Goal: Check status: Check status

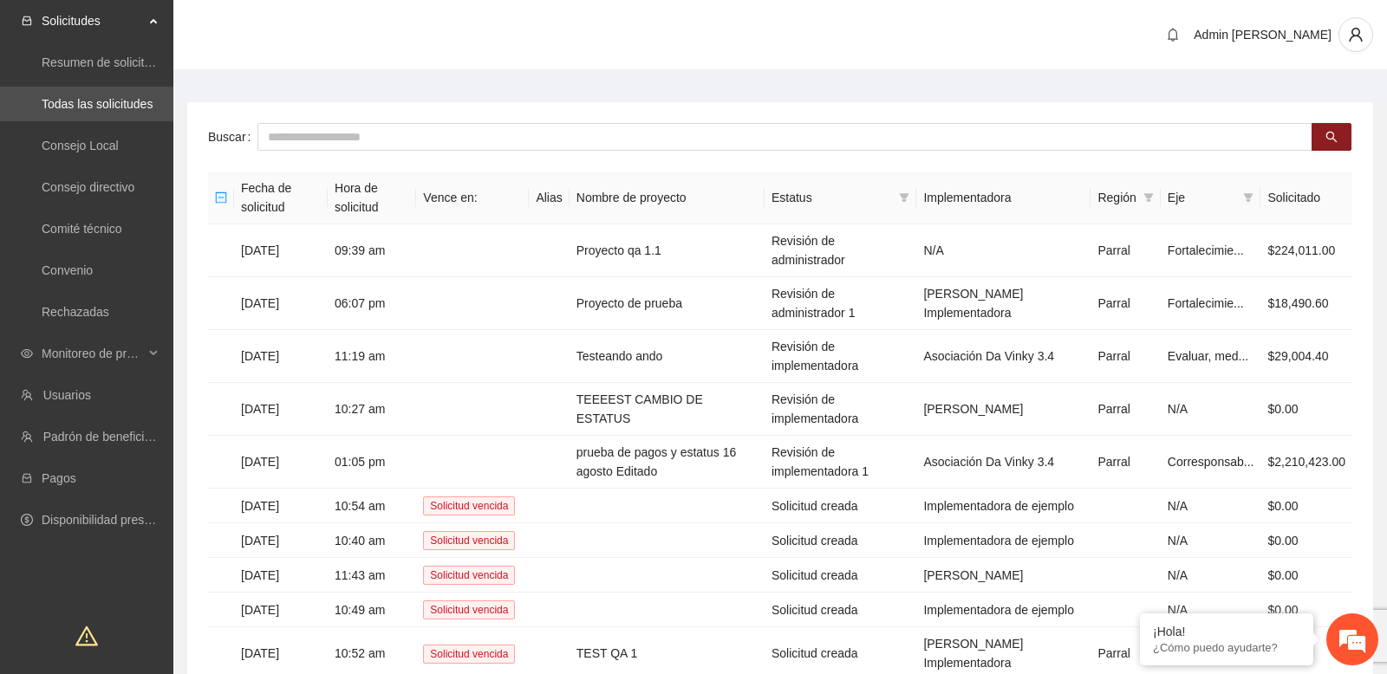
click at [627, 101] on main "Buscar Fecha de solicitud Hora de solicitud Vence en: Alias Nombre de proyecto …" at bounding box center [779, 419] width 1213 height 695
click at [128, 362] on span "Monitoreo de proyectos" at bounding box center [93, 353] width 102 height 35
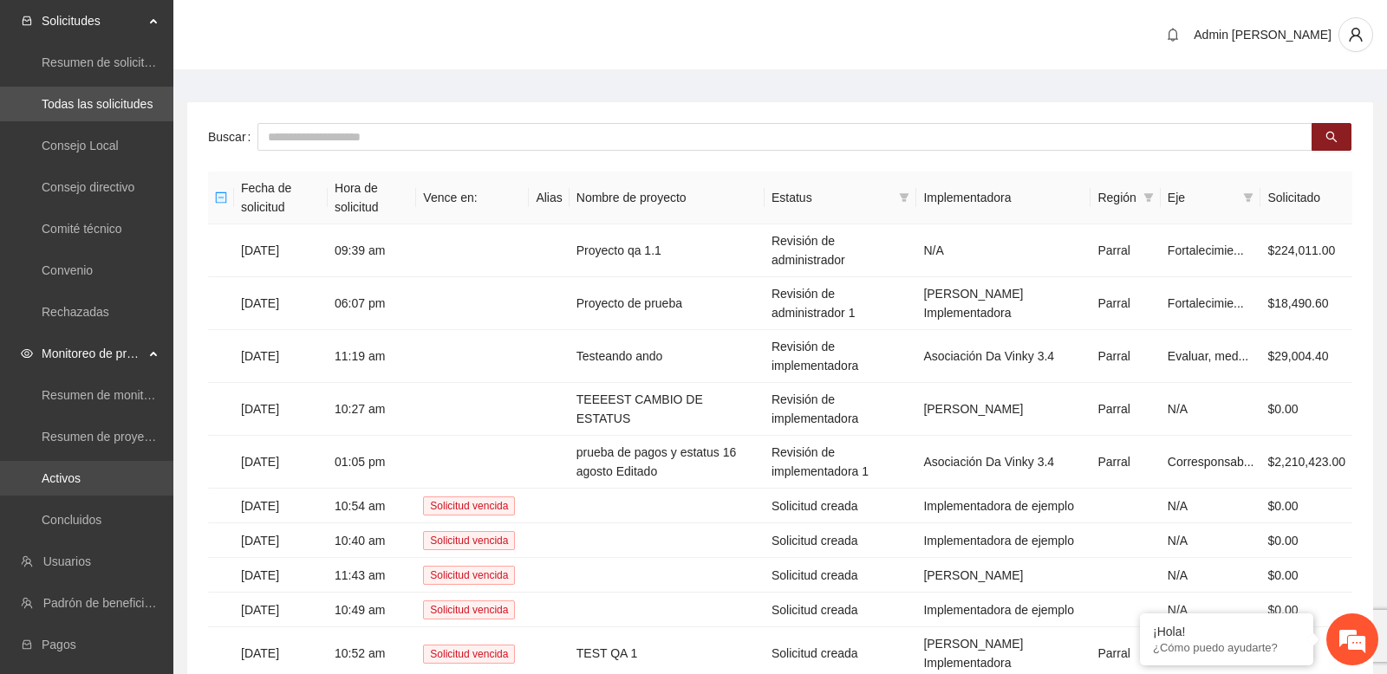
click at [81, 473] on link "Activos" at bounding box center [61, 478] width 39 height 14
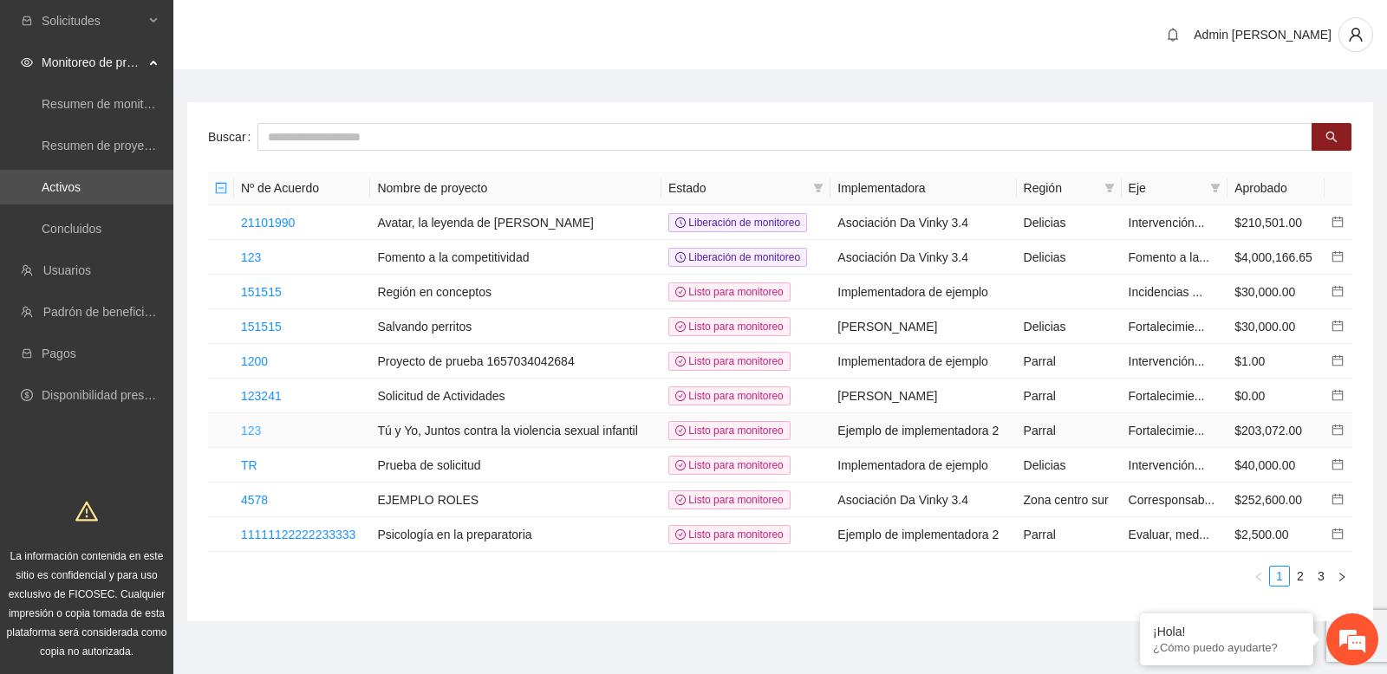
click at [255, 429] on link "123" at bounding box center [251, 431] width 20 height 14
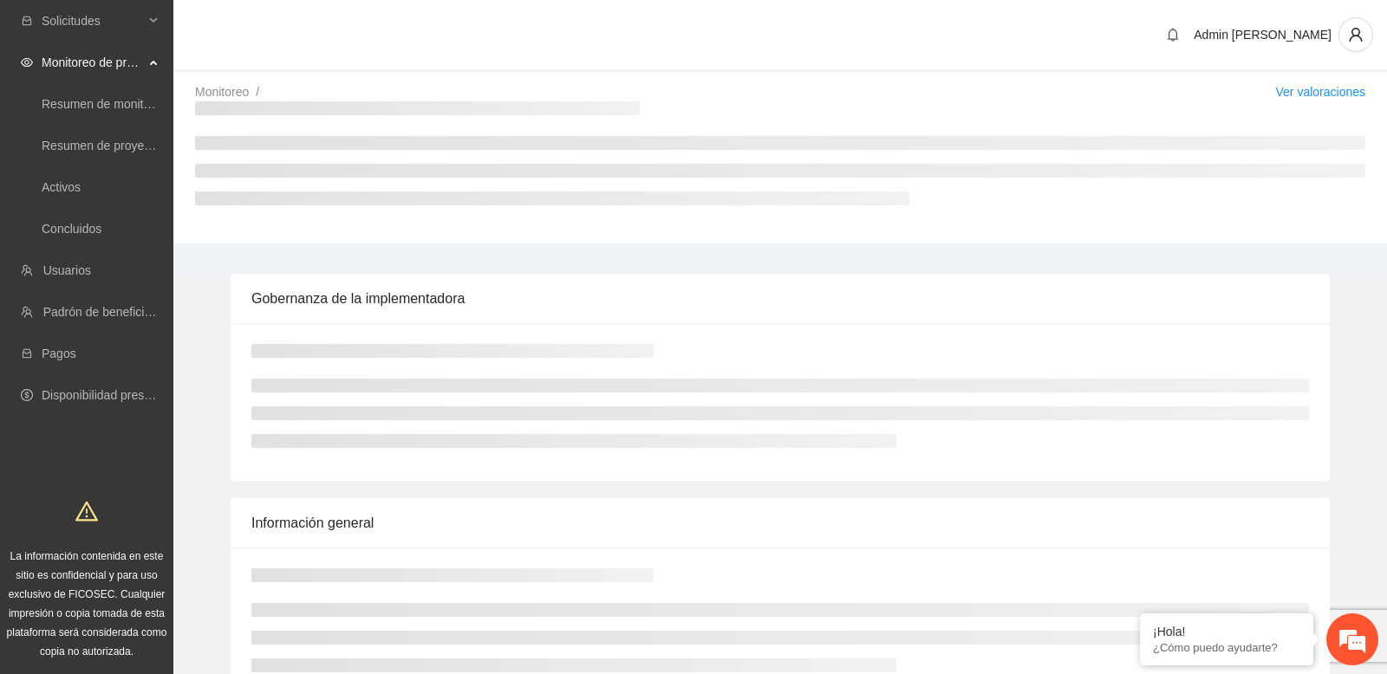
click at [331, 359] on div at bounding box center [779, 402] width 1057 height 116
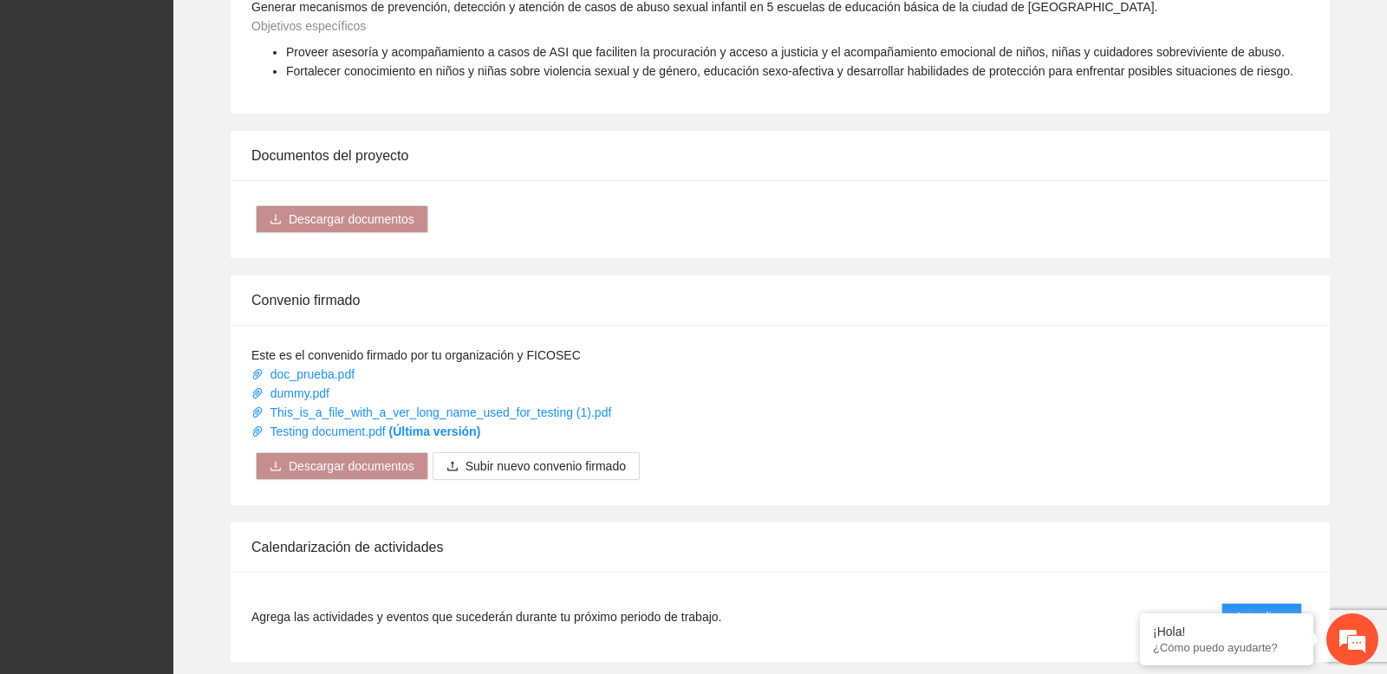
scroll to position [1447, 0]
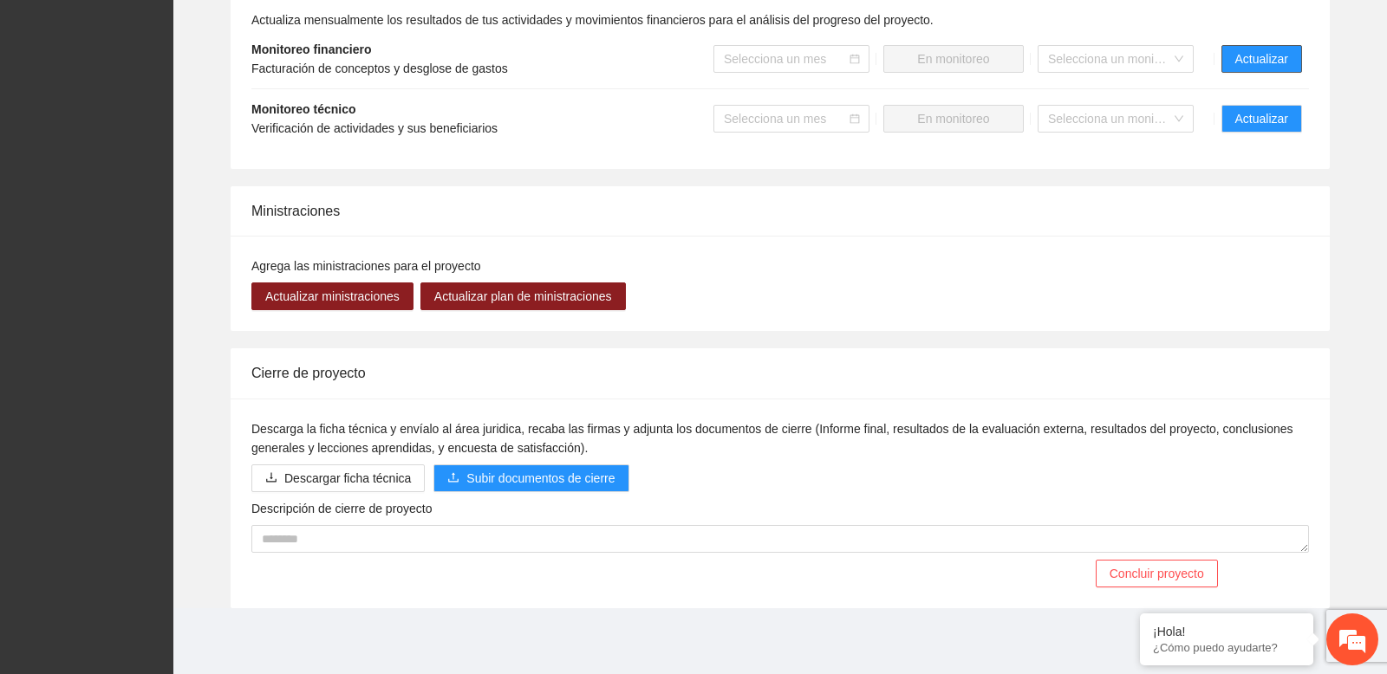
click at [1262, 61] on span "Actualizar" at bounding box center [1261, 58] width 53 height 19
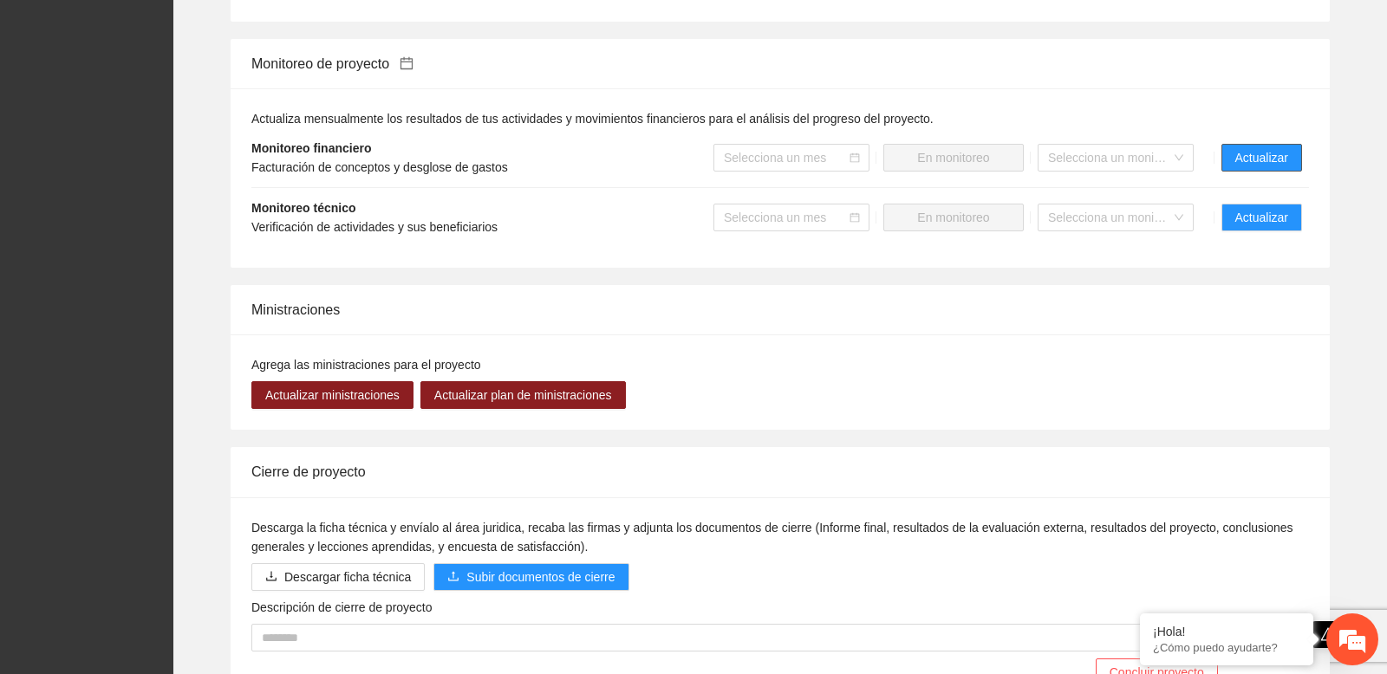
scroll to position [1311, 0]
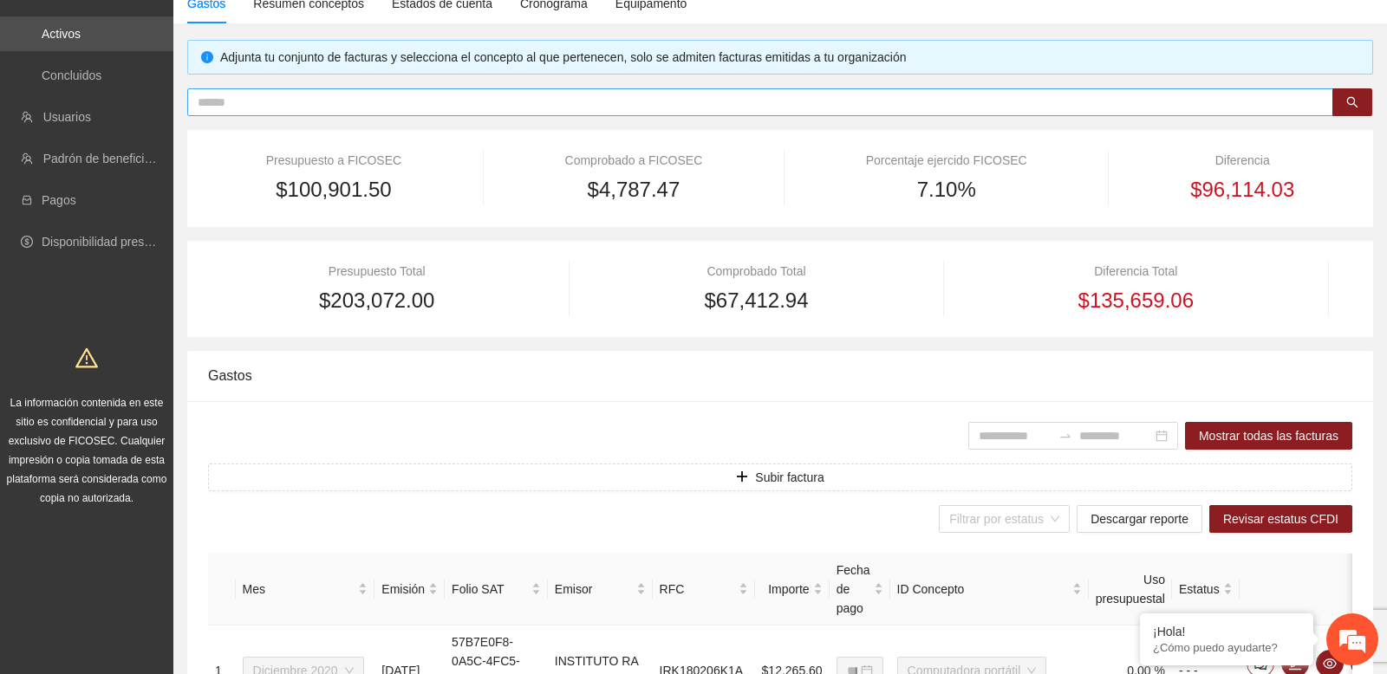
scroll to position [150, 0]
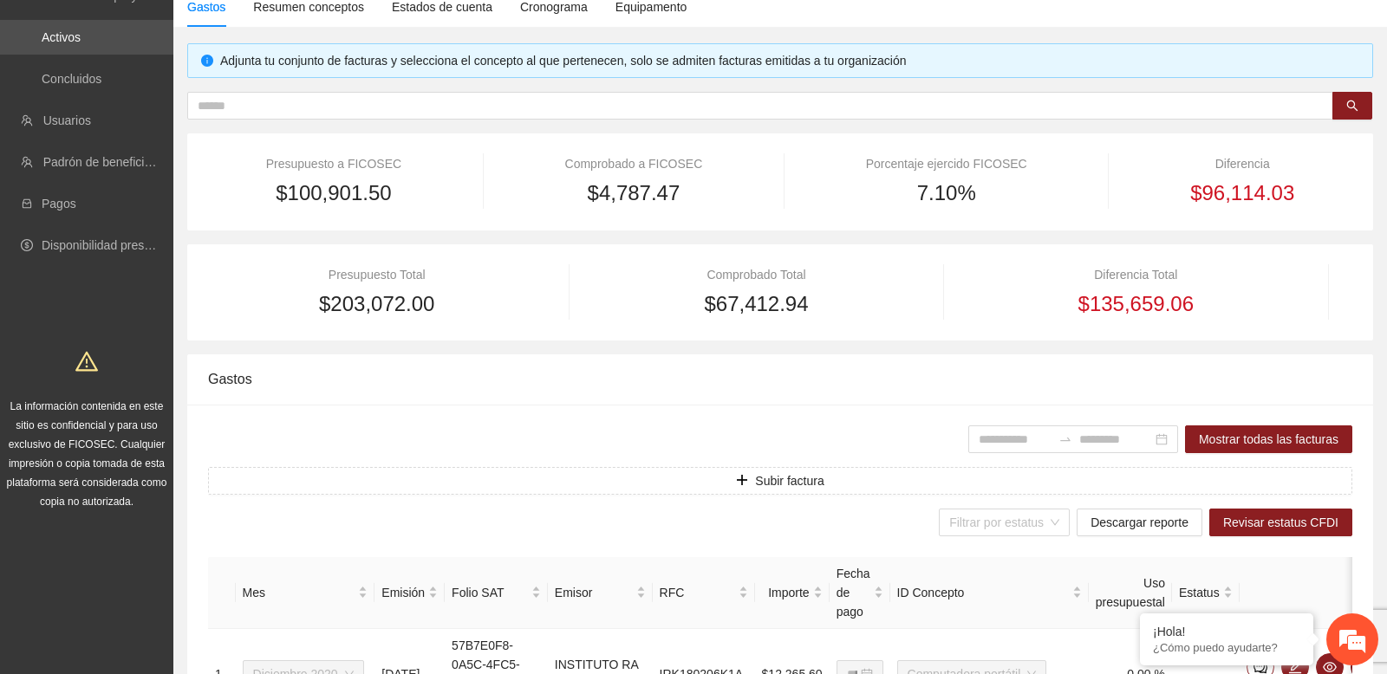
click at [944, 195] on span "7.10%" at bounding box center [946, 193] width 59 height 33
